Goal: Contribute content

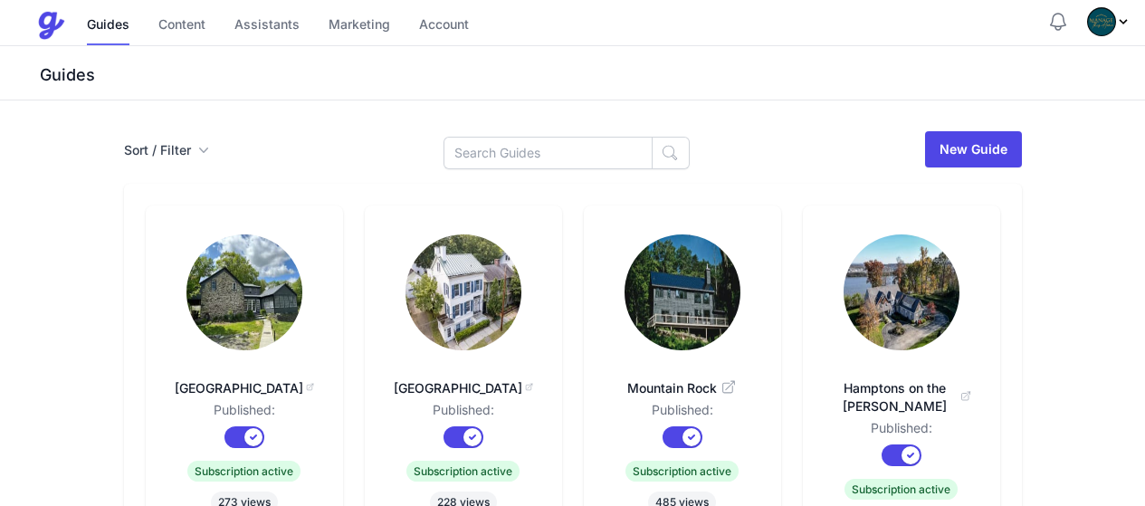
click at [719, 260] on img at bounding box center [683, 292] width 116 height 116
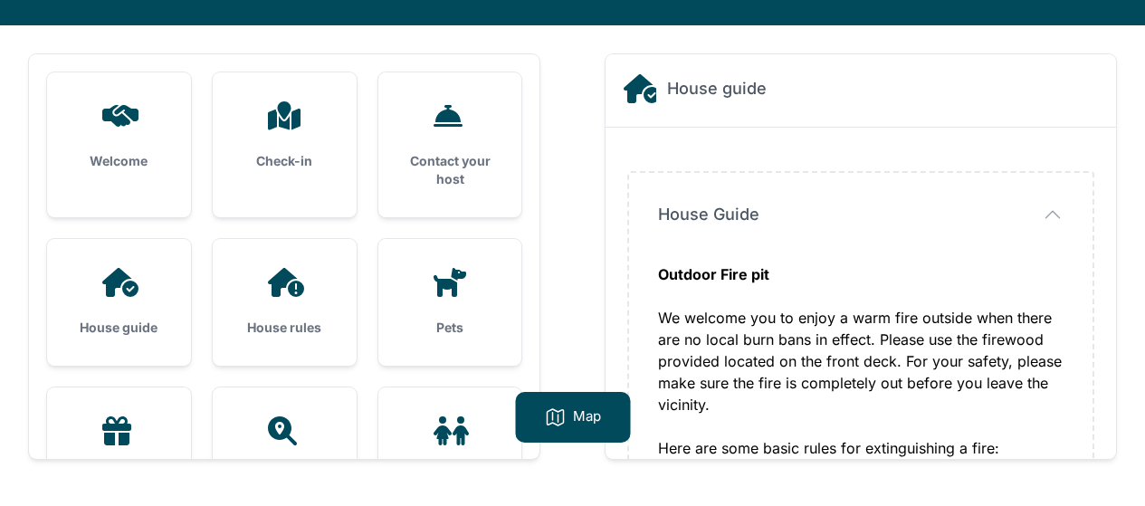
scroll to position [543, 0]
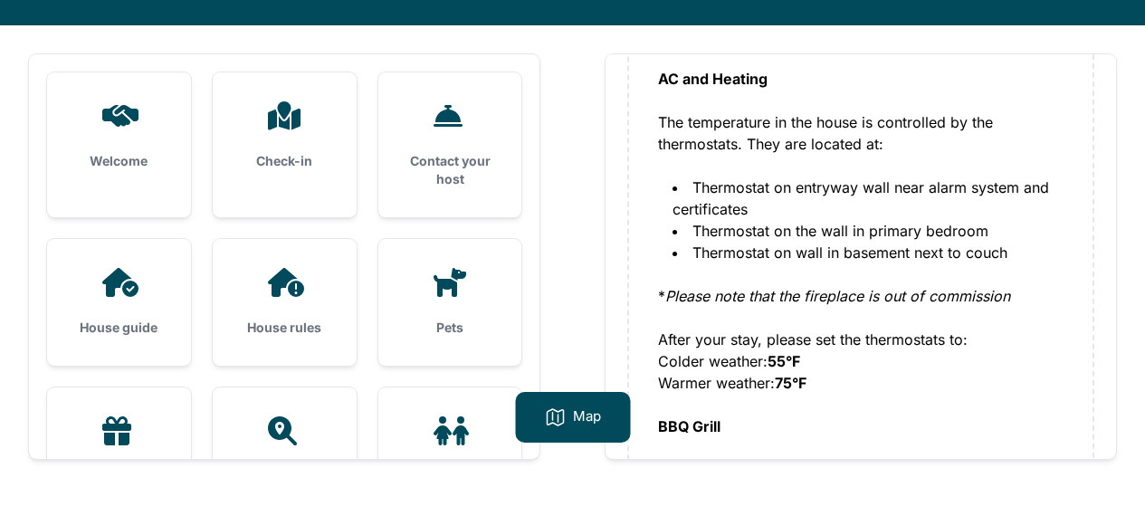
click at [122, 299] on div "House guide" at bounding box center [119, 302] width 144 height 127
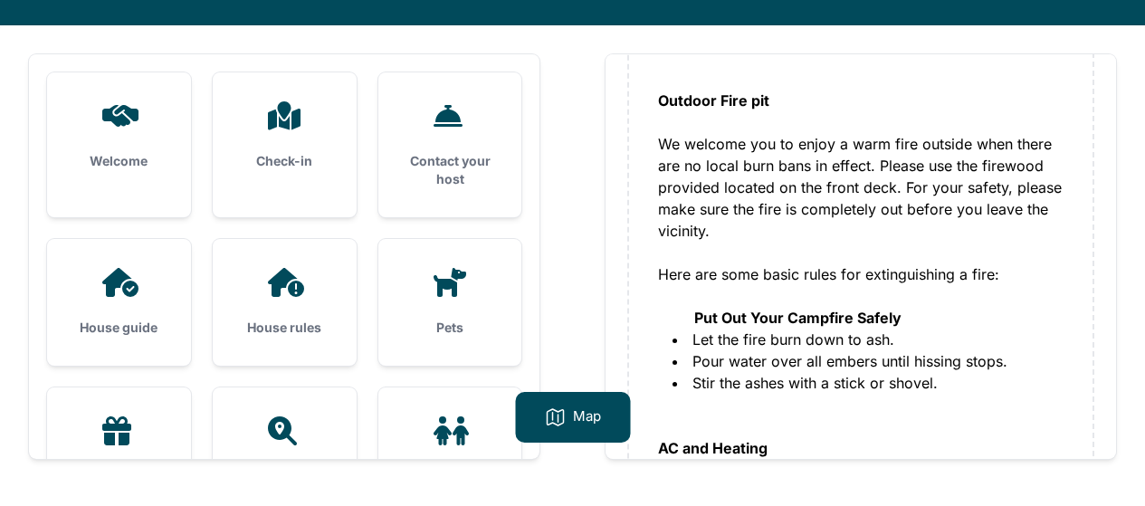
scroll to position [181, 0]
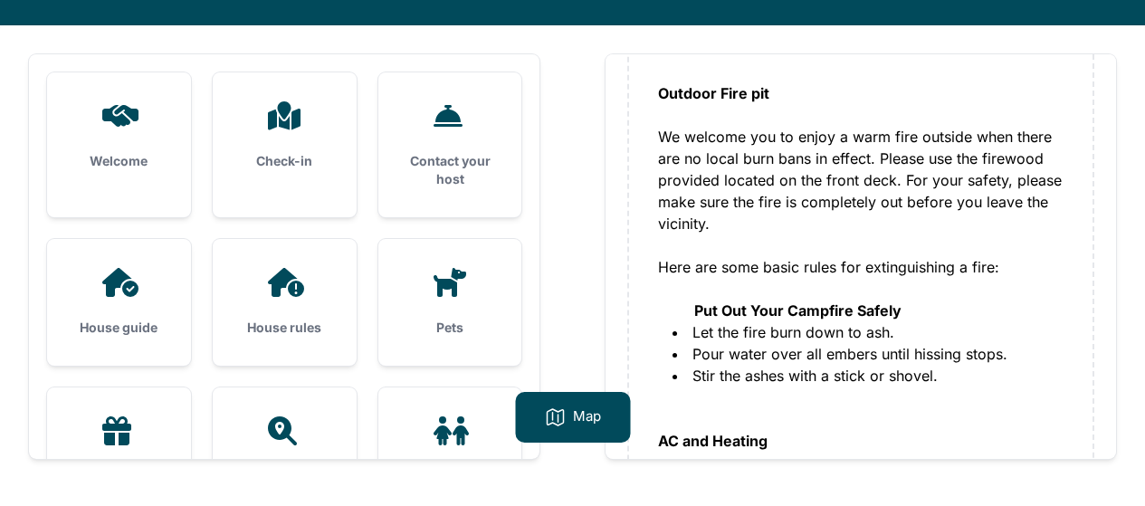
click at [296, 310] on div "House rules" at bounding box center [285, 302] width 144 height 127
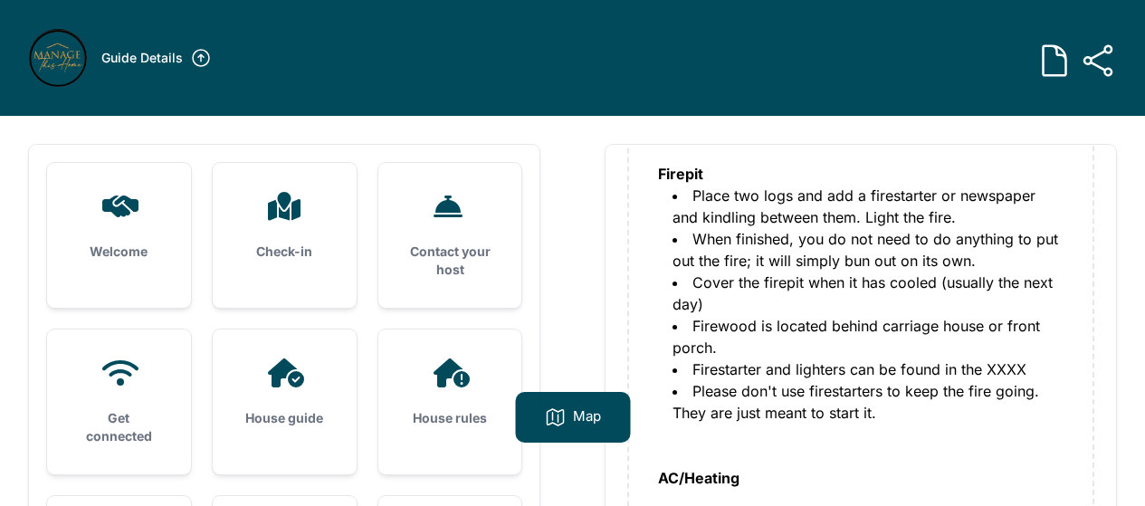
scroll to position [453, 0]
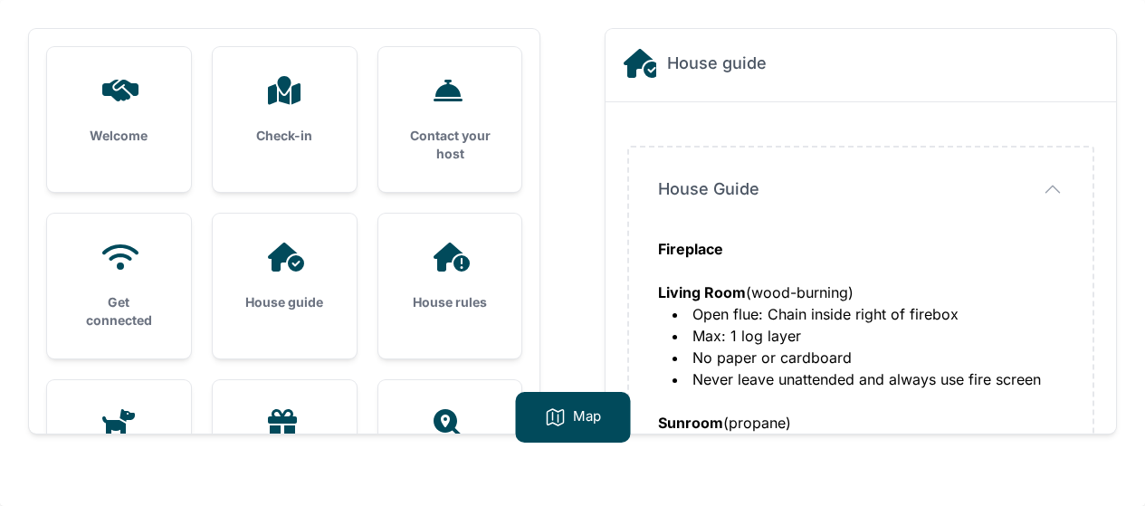
scroll to position [1358, 0]
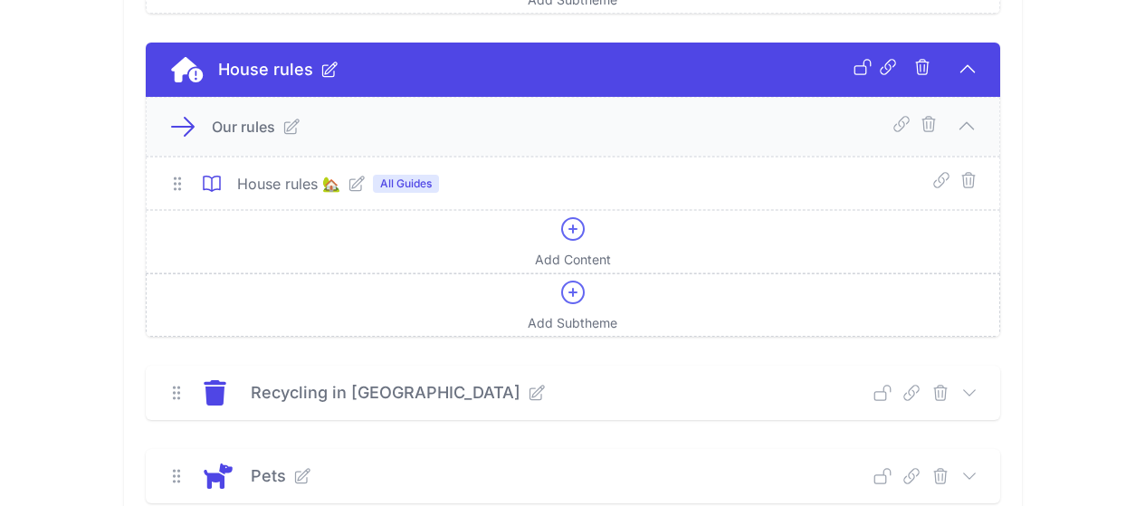
scroll to position [1268, 0]
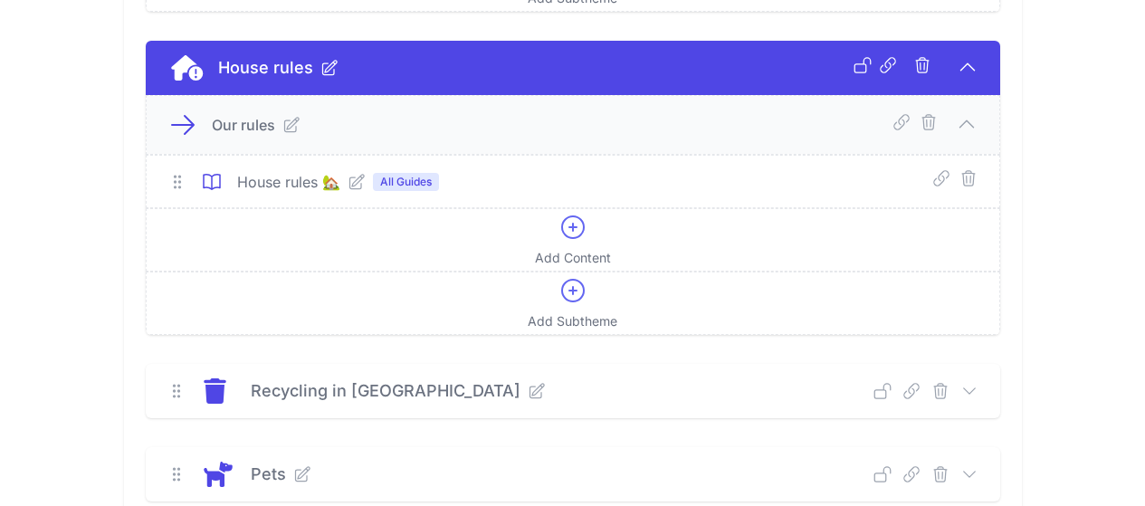
click at [349, 188] on icon at bounding box center [356, 181] width 14 height 14
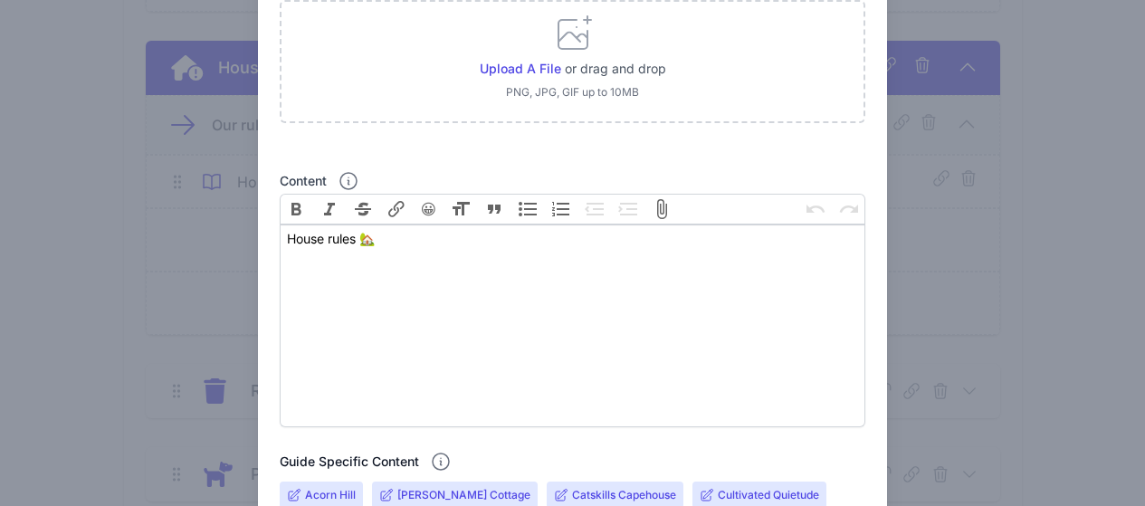
scroll to position [453, 0]
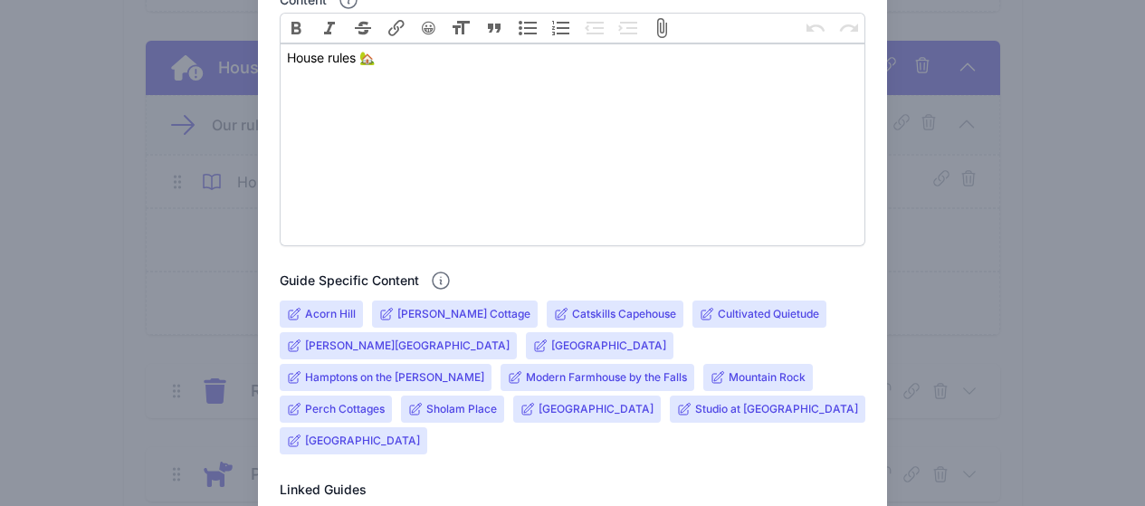
click at [324, 315] on input "Acorn Hill" at bounding box center [330, 314] width 51 height 14
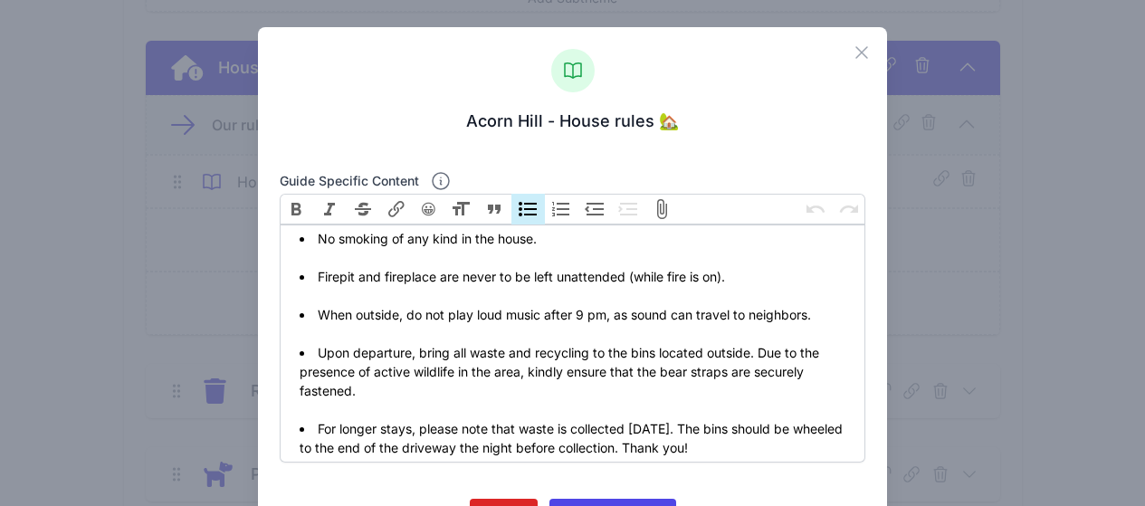
scroll to position [0, 0]
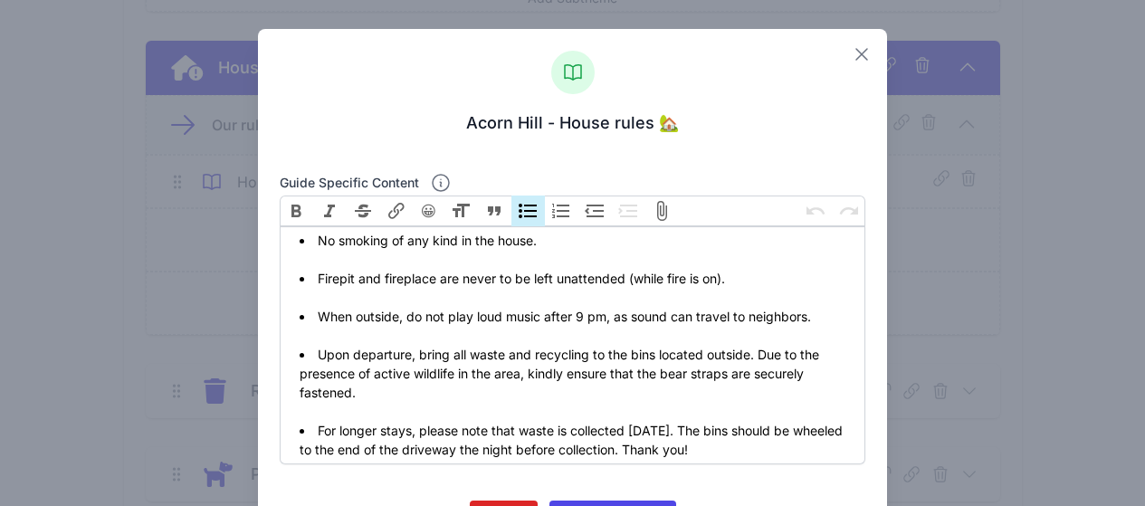
click at [851, 53] on icon at bounding box center [862, 54] width 22 height 22
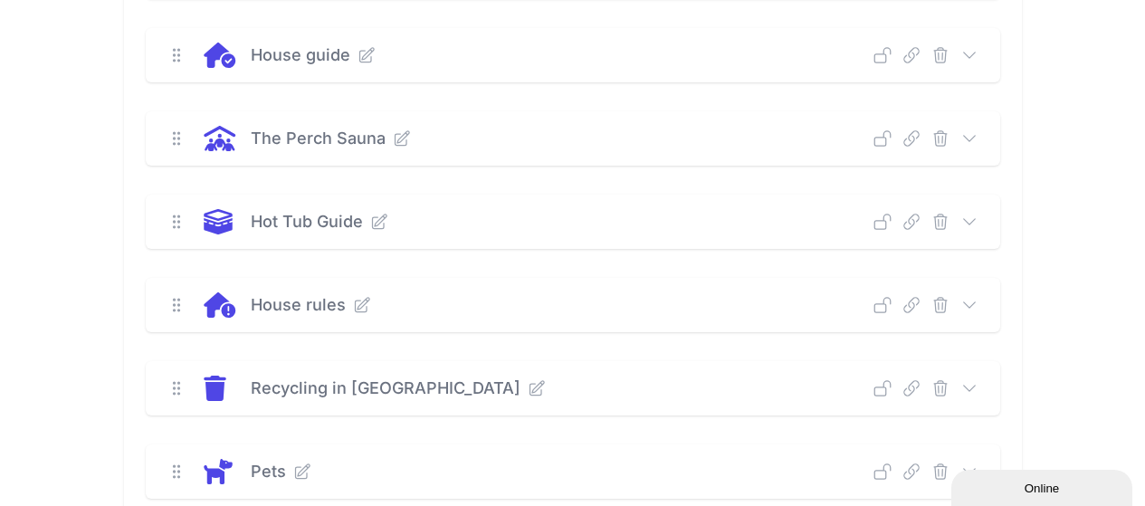
scroll to position [543, 0]
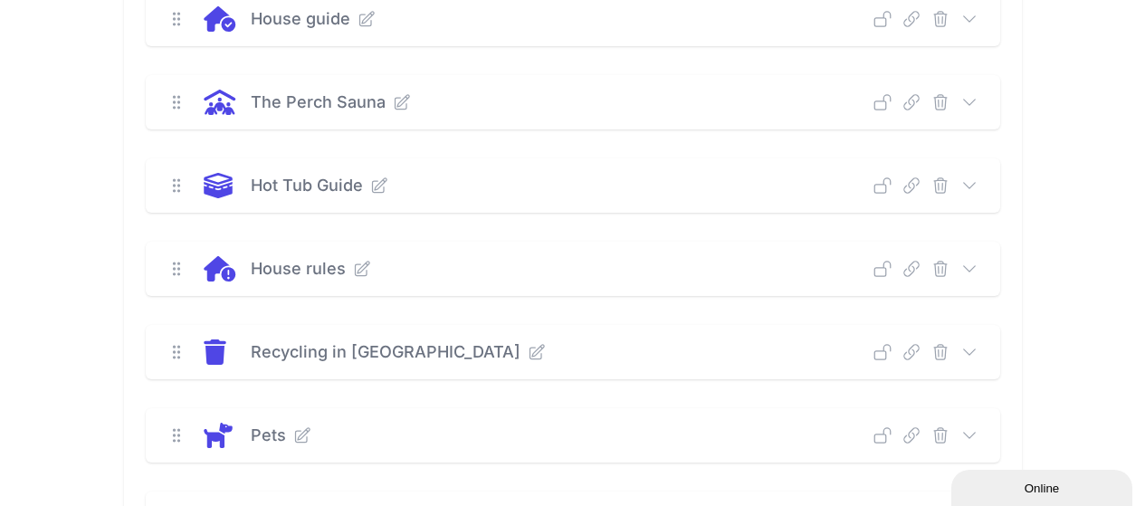
click at [979, 271] on icon at bounding box center [970, 269] width 18 height 18
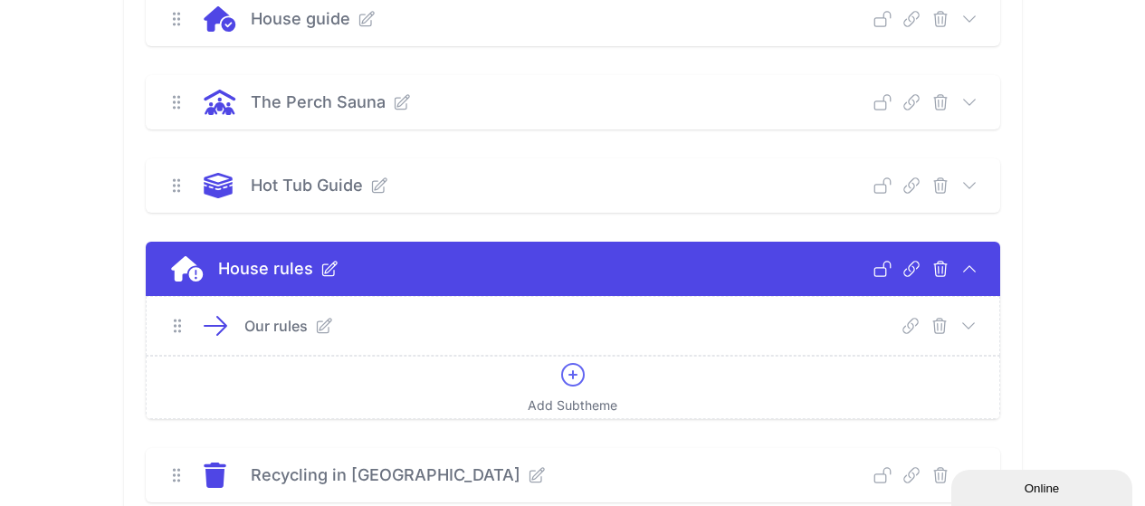
click at [315, 324] on icon at bounding box center [324, 326] width 18 height 18
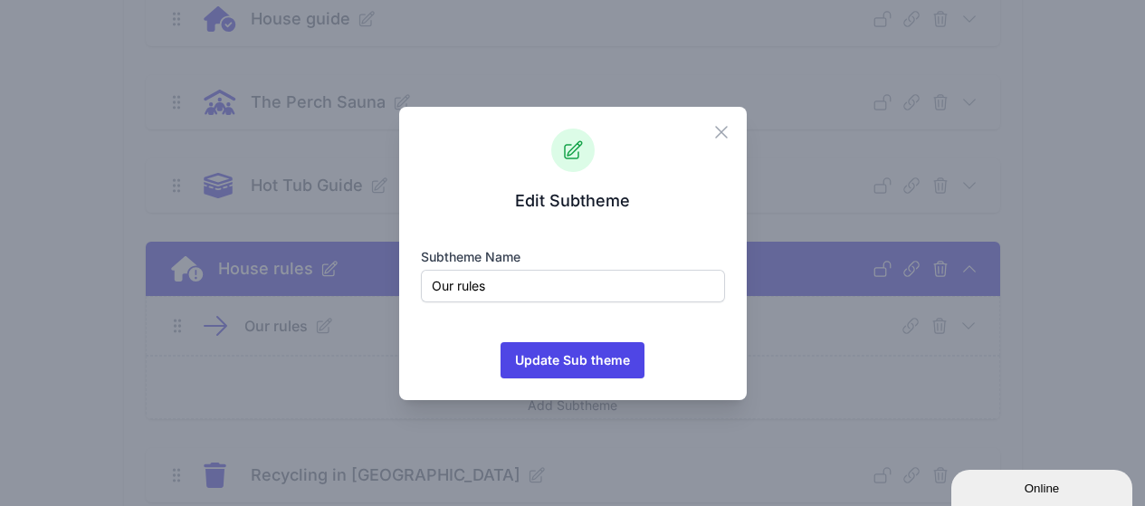
drag, startPoint x: 714, startPoint y: 135, endPoint x: 729, endPoint y: 135, distance: 14.5
click at [717, 135] on icon "button" at bounding box center [722, 132] width 22 height 22
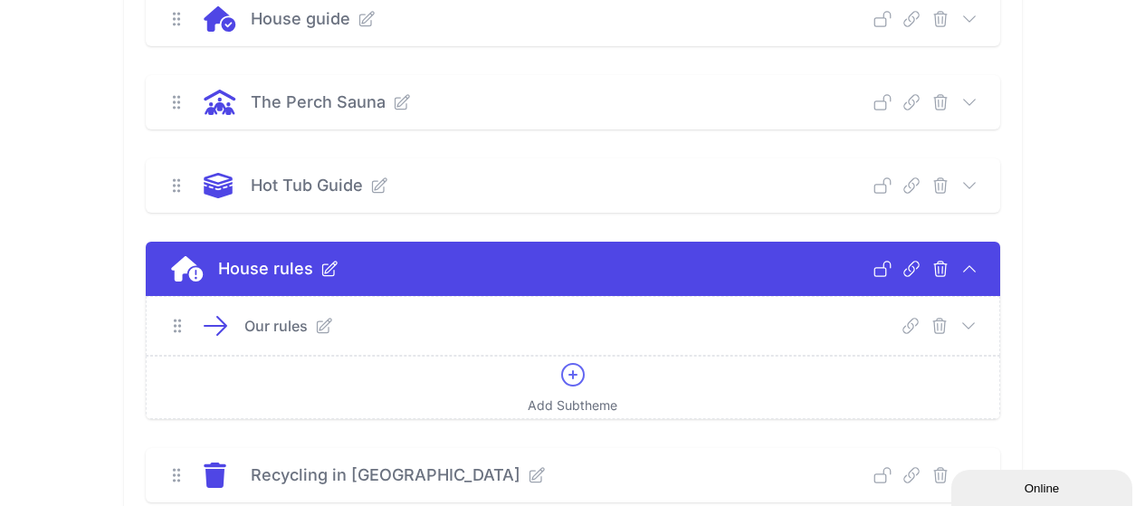
click at [978, 329] on icon at bounding box center [969, 326] width 18 height 18
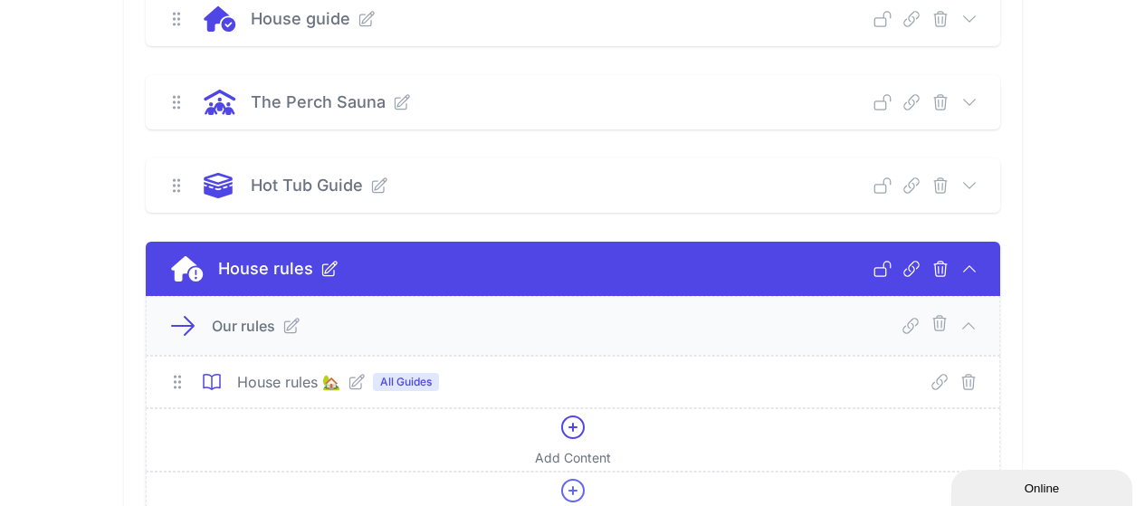
scroll to position [634, 0]
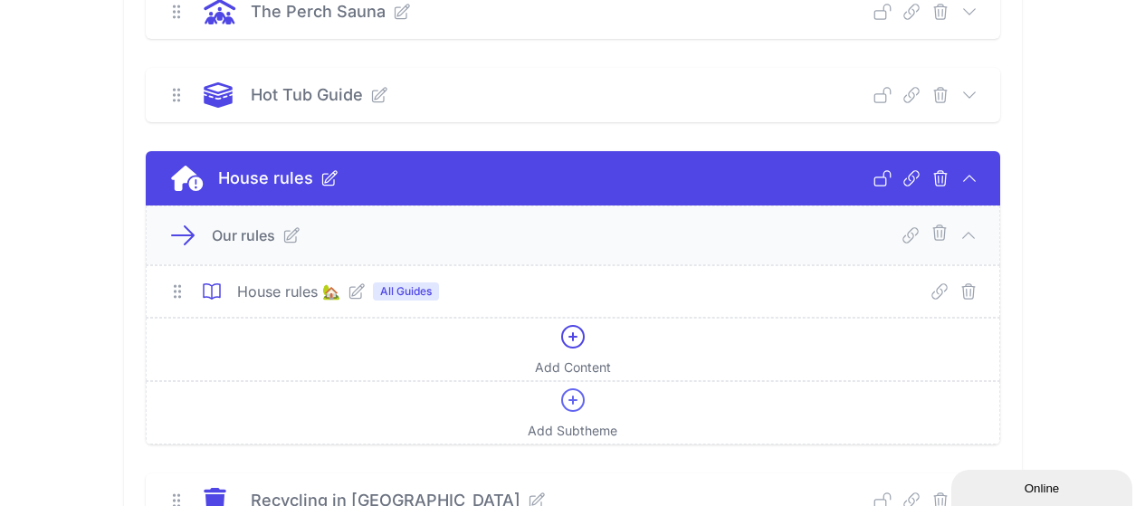
click at [348, 290] on icon at bounding box center [357, 291] width 18 height 18
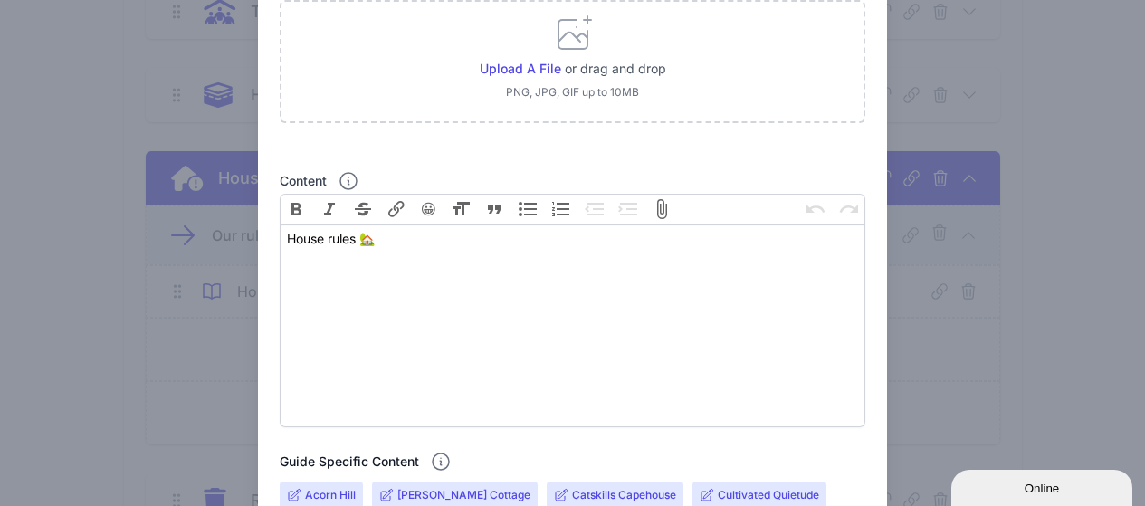
scroll to position [362, 0]
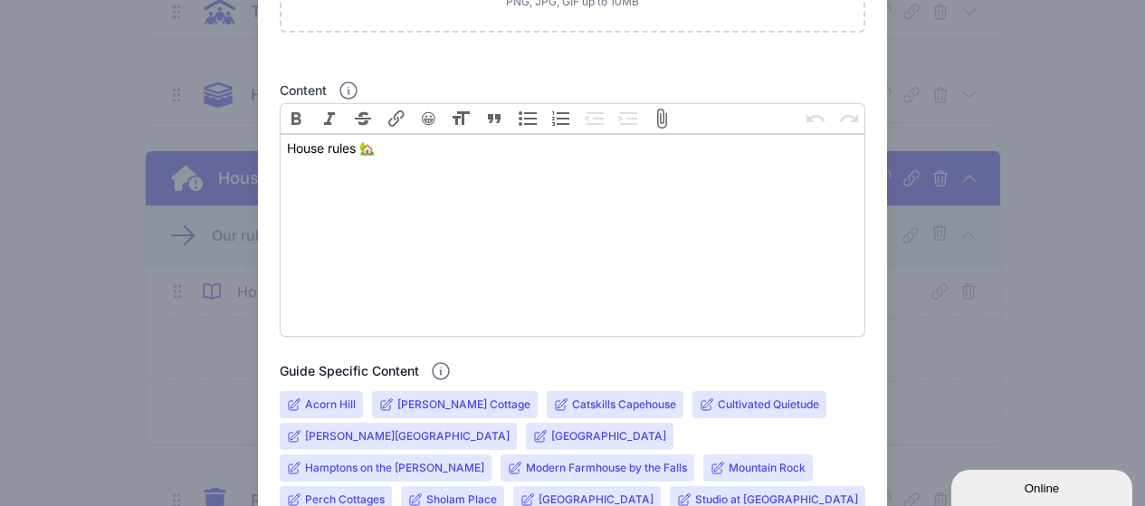
click at [590, 409] on input "Catskills Capehouse" at bounding box center [624, 404] width 104 height 14
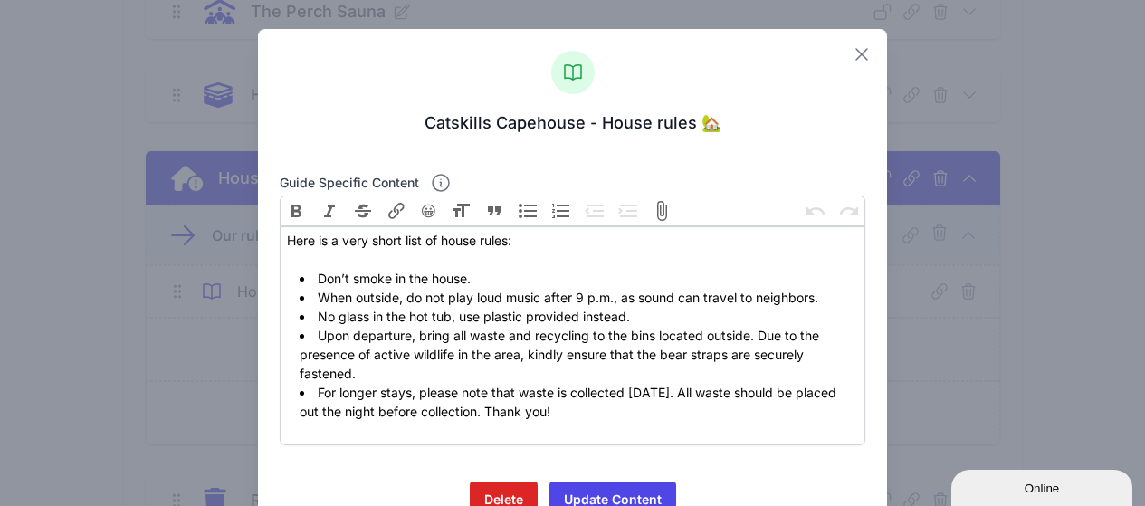
click at [851, 58] on icon at bounding box center [862, 54] width 22 height 22
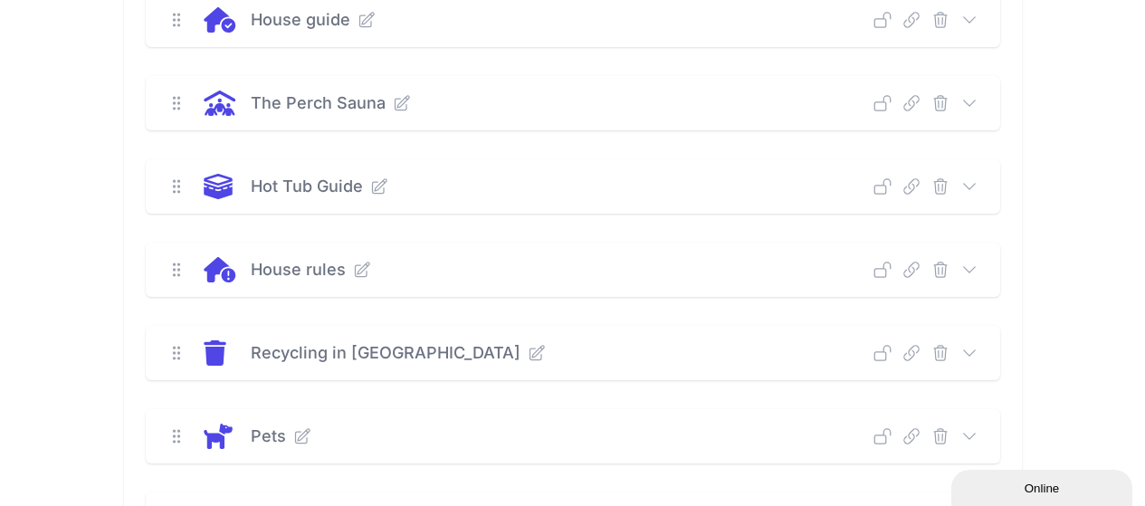
scroll to position [543, 0]
click at [979, 271] on icon at bounding box center [970, 269] width 18 height 18
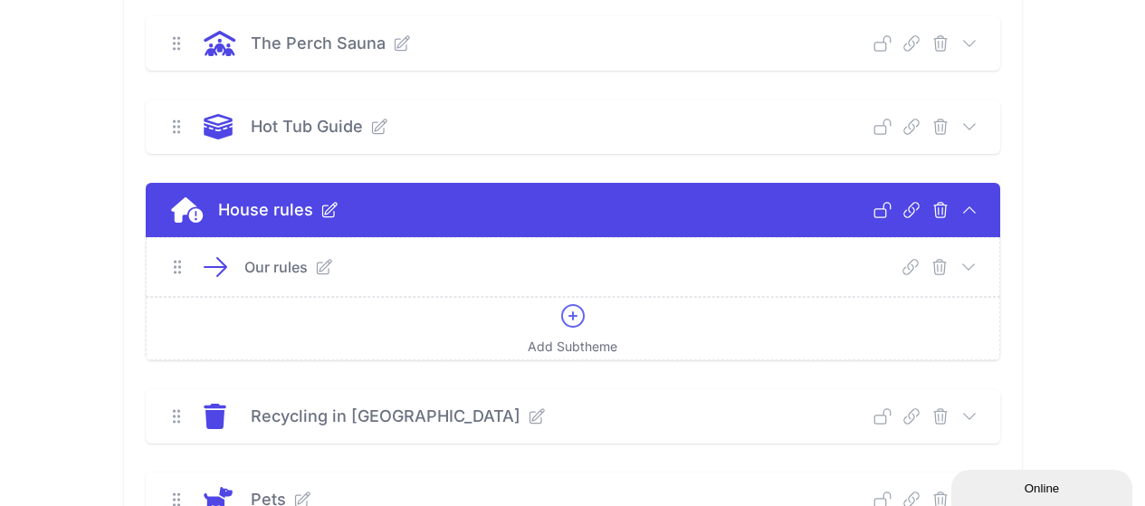
scroll to position [634, 0]
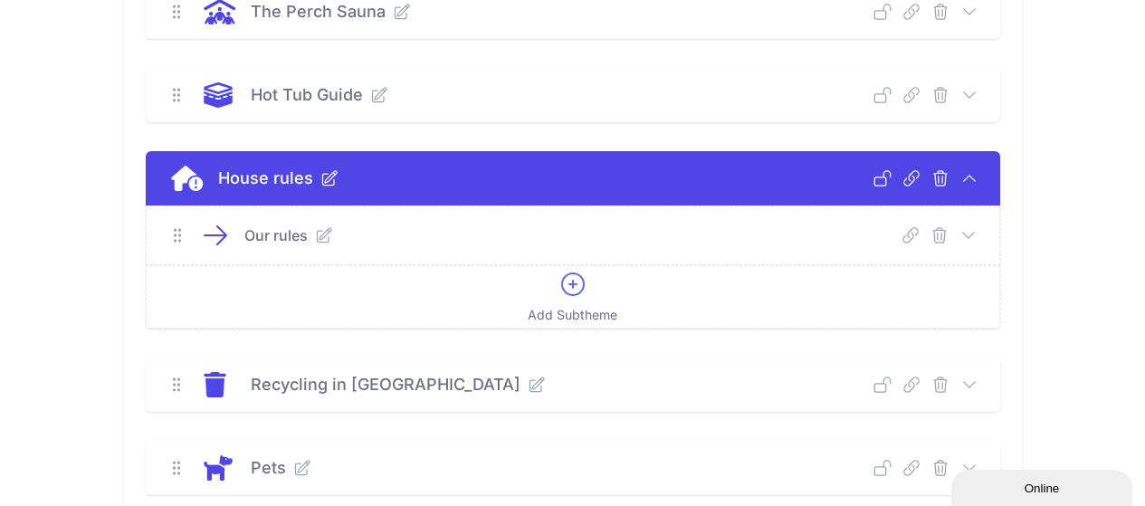
click at [978, 232] on icon at bounding box center [969, 235] width 18 height 18
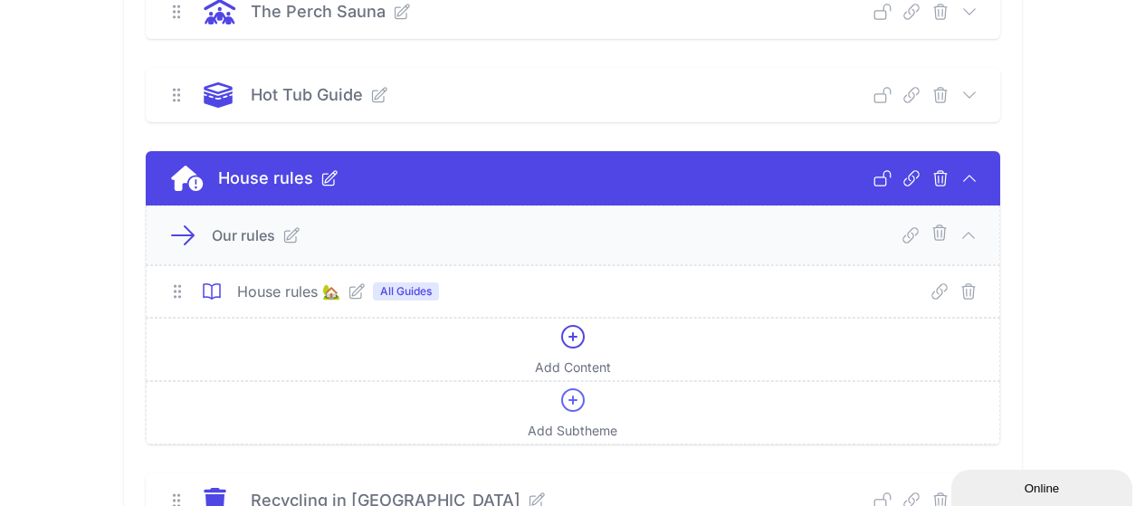
click at [348, 286] on icon at bounding box center [357, 291] width 18 height 18
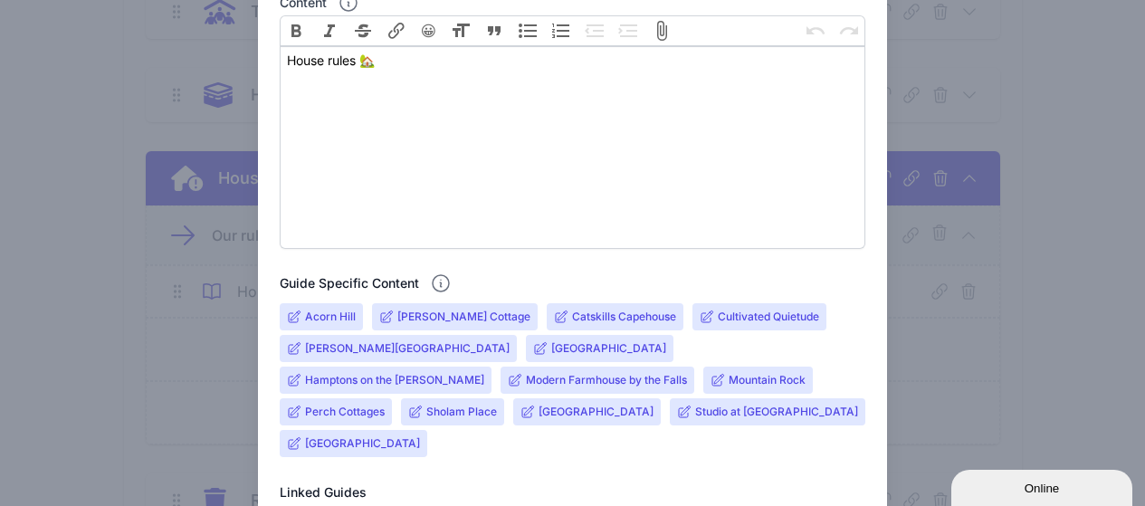
scroll to position [453, 0]
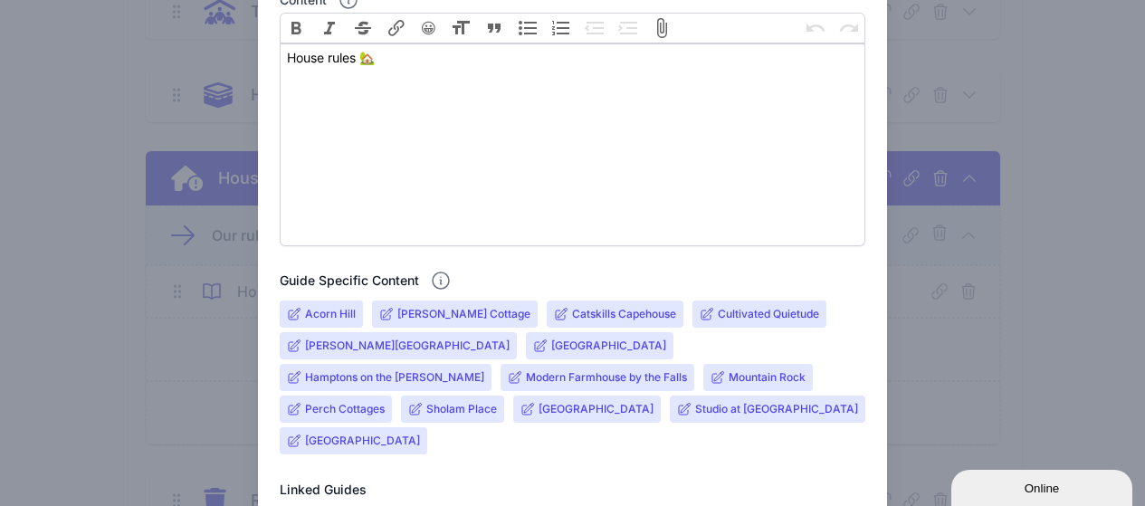
click at [759, 316] on input "Cultivated Quietude" at bounding box center [768, 314] width 101 height 14
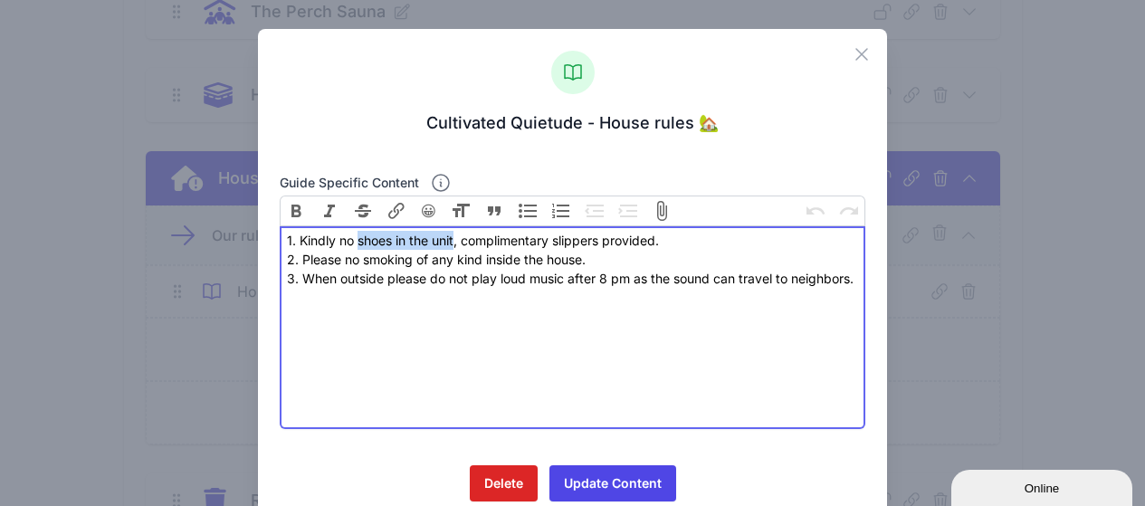
drag, startPoint x: 455, startPoint y: 244, endPoint x: 357, endPoint y: 244, distance: 97.8
click at [357, 244] on div "1. Kindly no shoes in the unit, complimentary slippers provided. 2. Please no s…" at bounding box center [572, 259] width 571 height 57
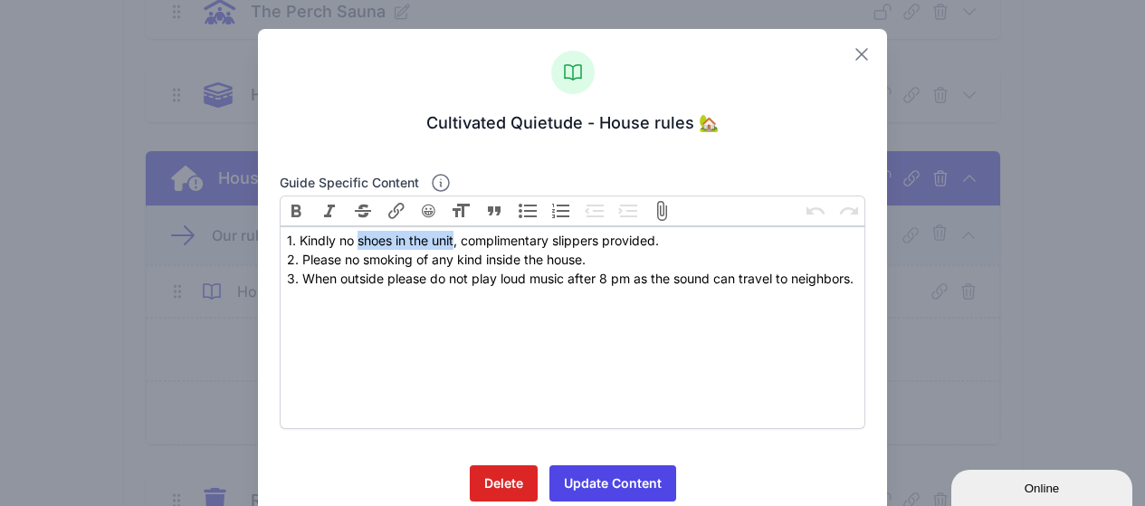
click at [859, 57] on icon at bounding box center [862, 54] width 22 height 22
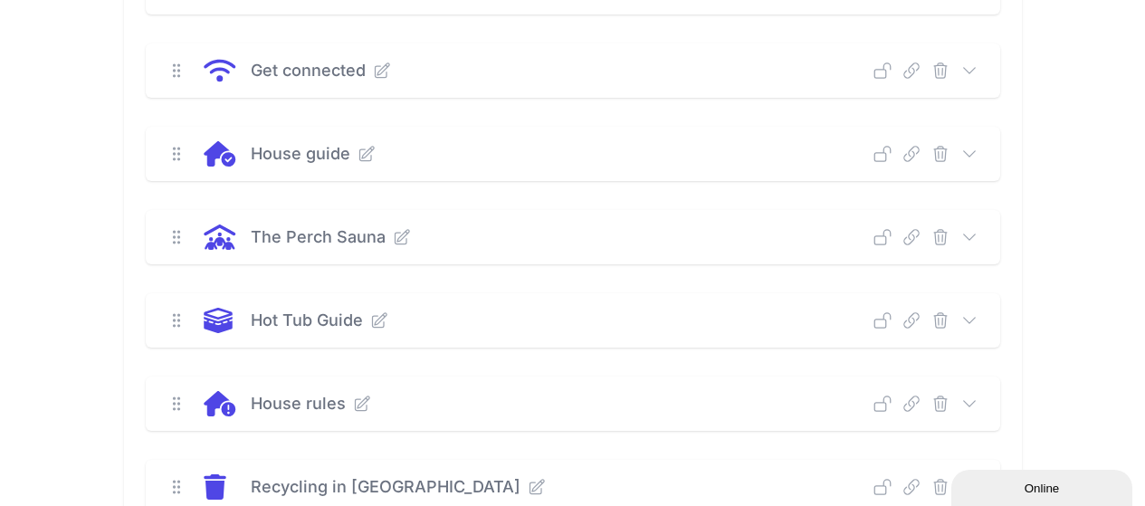
scroll to position [453, 0]
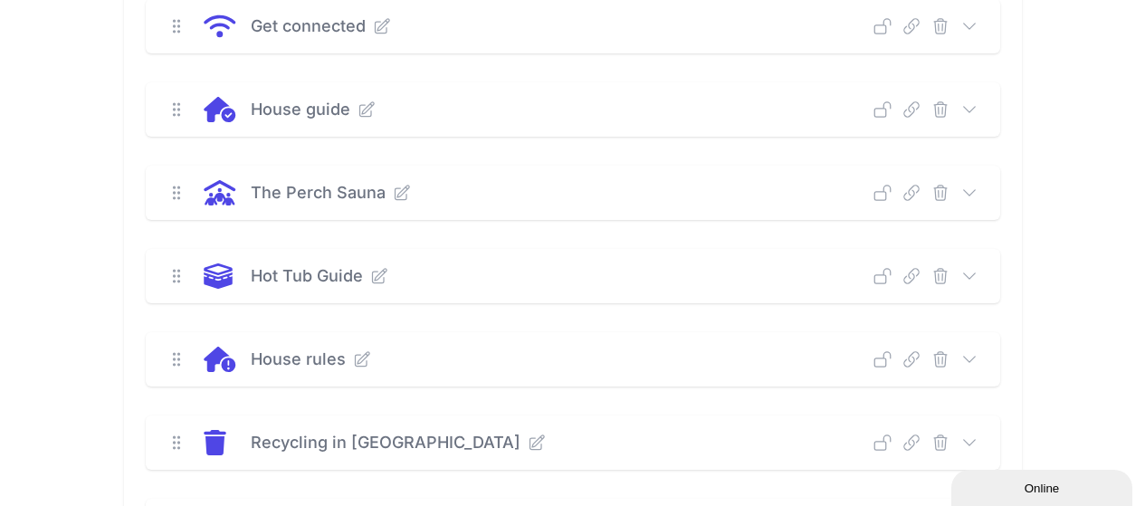
click at [979, 359] on icon at bounding box center [970, 359] width 18 height 18
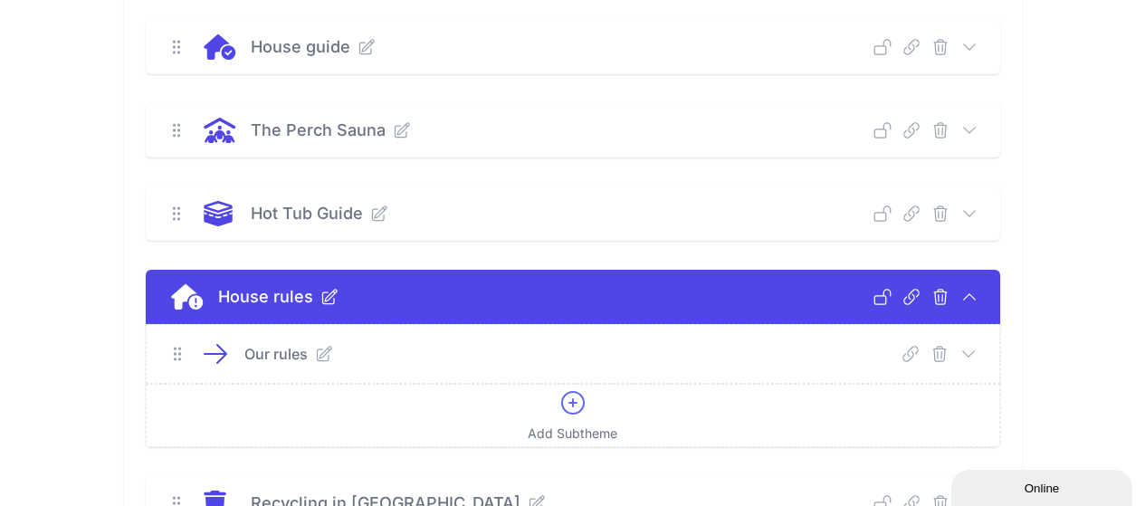
scroll to position [543, 0]
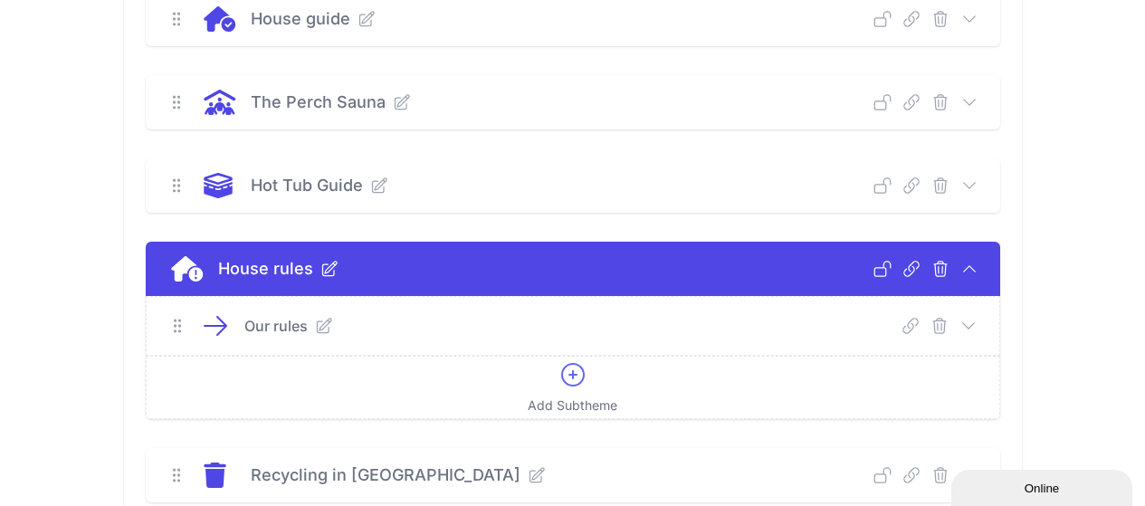
click at [978, 326] on icon at bounding box center [969, 326] width 18 height 18
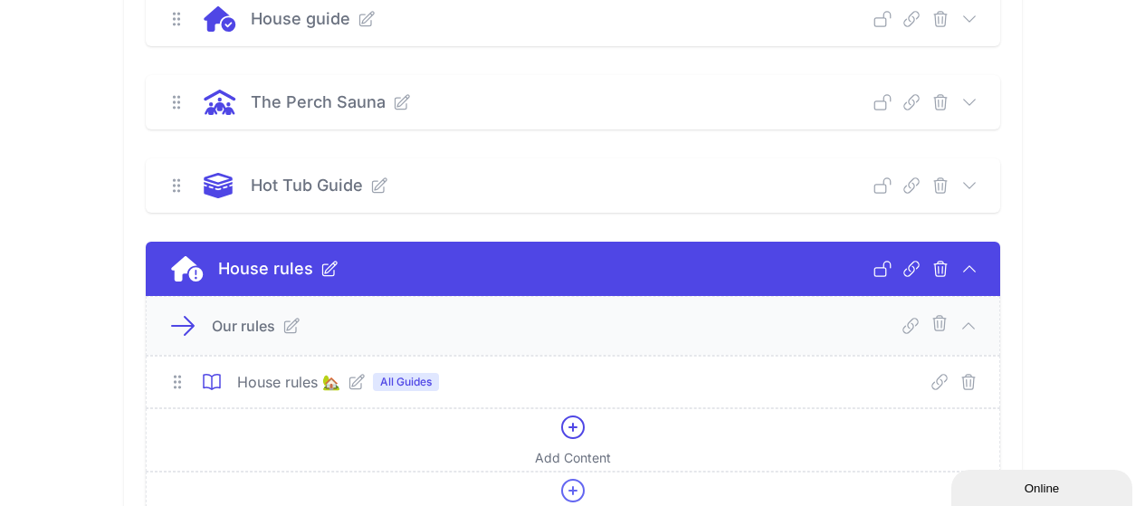
click at [348, 383] on icon at bounding box center [357, 382] width 18 height 18
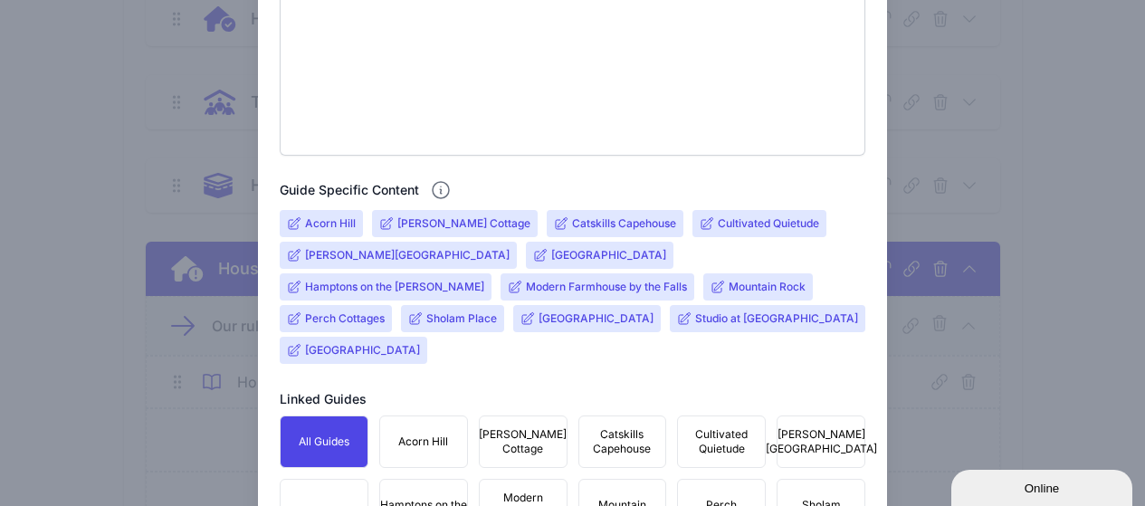
click at [551, 258] on input "[GEOGRAPHIC_DATA]" at bounding box center [608, 255] width 115 height 14
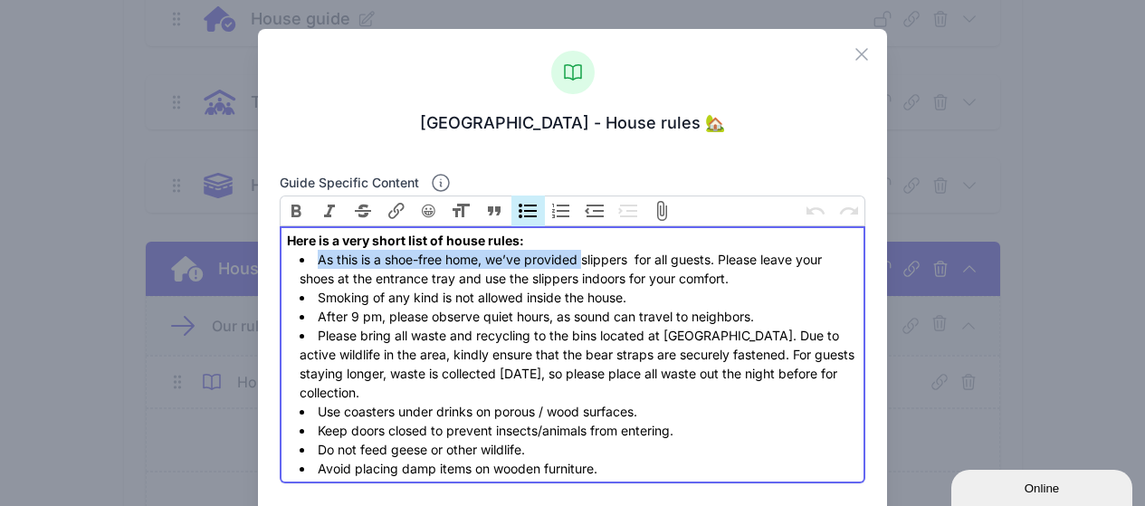
drag, startPoint x: 317, startPoint y: 262, endPoint x: 582, endPoint y: 265, distance: 265.3
click at [582, 265] on li "As this is a shoe-free home, we’ve provided slippers for all guests. Please lea…" at bounding box center [579, 269] width 559 height 38
click at [517, 265] on li "As this is a shoe-free home, we’ve provided slippers for all guests. Please lea…" at bounding box center [579, 269] width 559 height 38
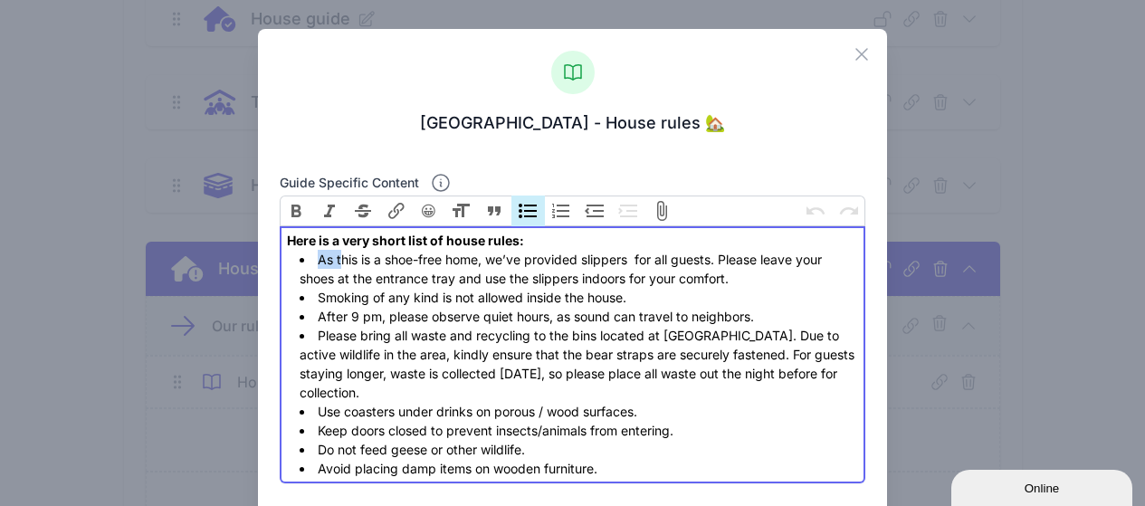
drag, startPoint x: 337, startPoint y: 263, endPoint x: 312, endPoint y: 260, distance: 24.6
click at [312, 260] on li "As this is a shoe-free home, we’ve provided slippers for all guests. Please lea…" at bounding box center [579, 269] width 559 height 38
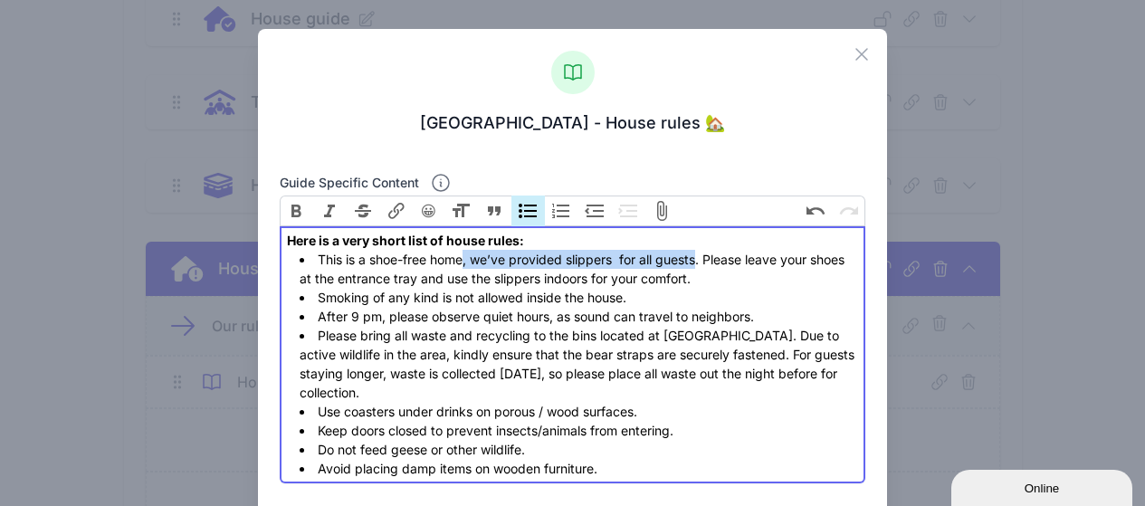
drag, startPoint x: 466, startPoint y: 262, endPoint x: 699, endPoint y: 265, distance: 232.7
click at [699, 265] on li "This is a shoe-free home, we’ve provided slippers for all guests. Please leave …" at bounding box center [579, 269] width 559 height 38
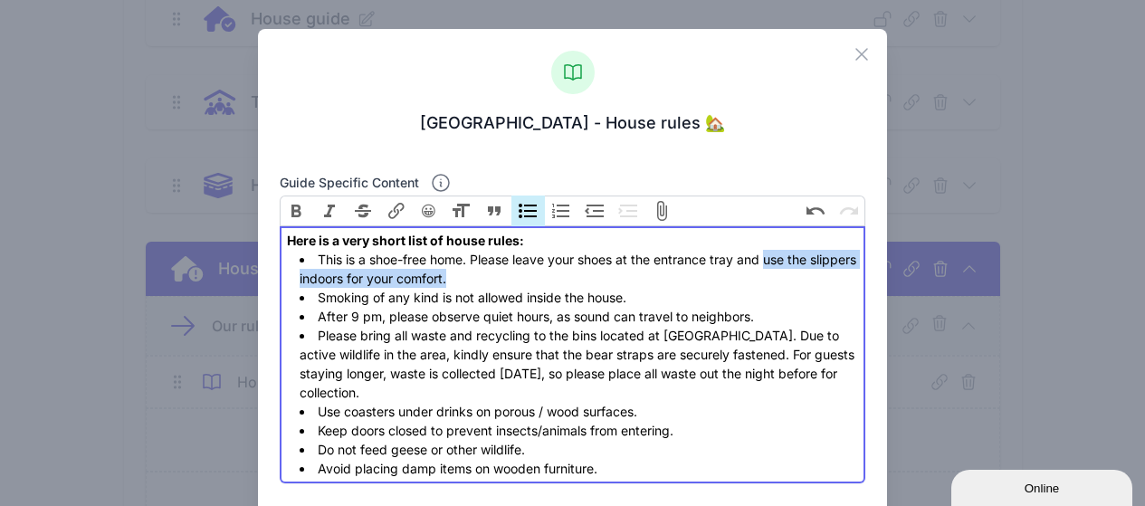
drag, startPoint x: 766, startPoint y: 262, endPoint x: 766, endPoint y: 273, distance: 11.8
click at [766, 273] on li "This is a shoe-free home. Please leave your shoes at the entrance tray and use …" at bounding box center [579, 269] width 559 height 38
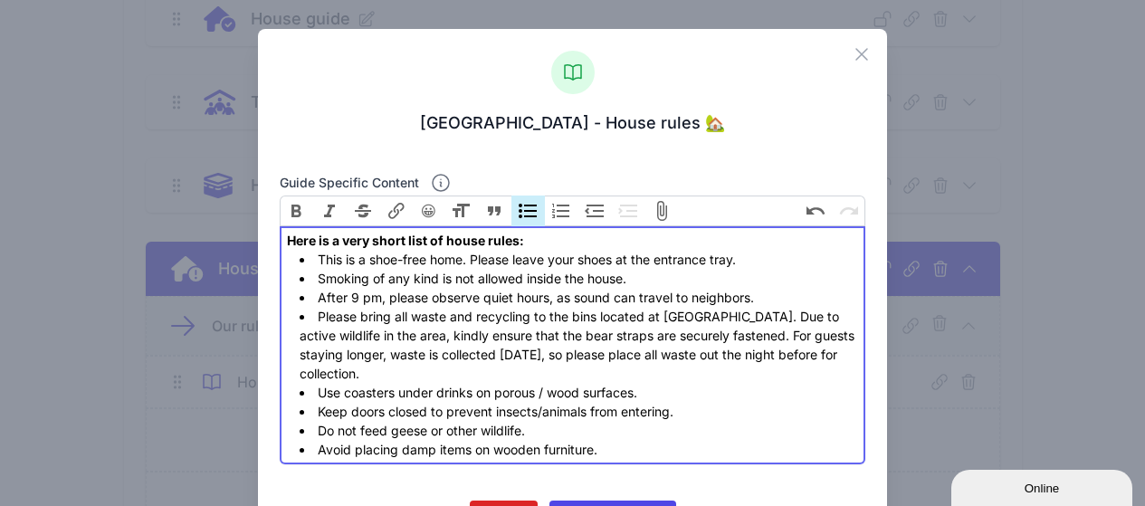
type trix-editor "<div><strong>Here is a very short list of house rules:</strong></div><ul><li>Th…"
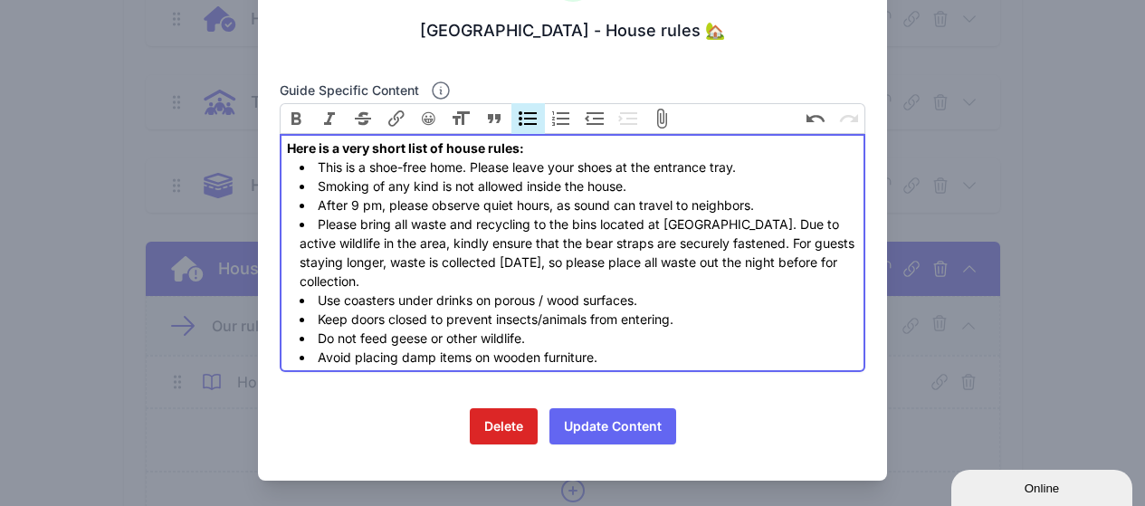
scroll to position [96, 0]
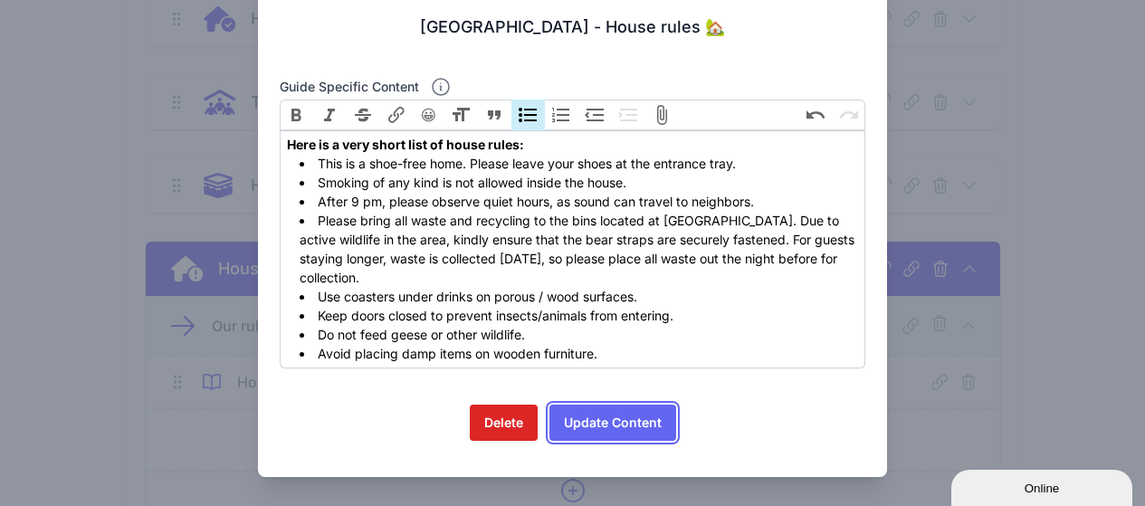
click at [630, 430] on button "Update Content" at bounding box center [613, 423] width 127 height 36
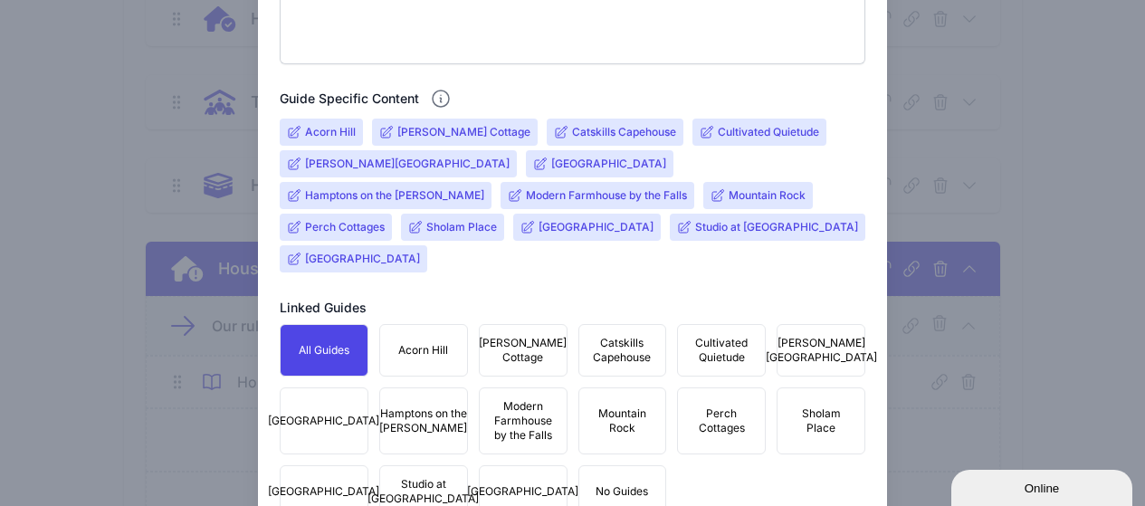
scroll to position [738, 0]
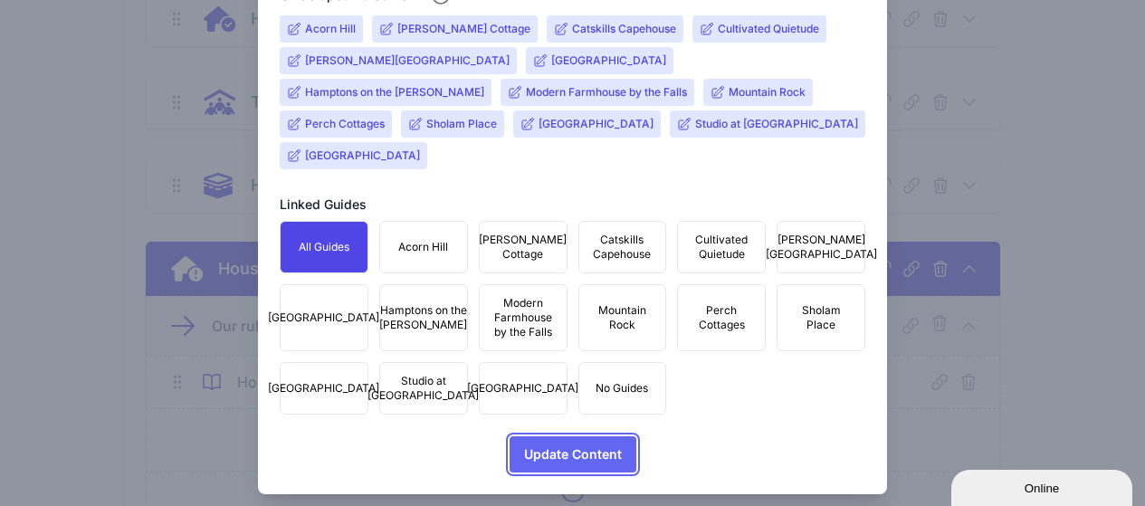
click at [587, 436] on span "Update Content" at bounding box center [573, 454] width 98 height 36
